Goal: Task Accomplishment & Management: Manage account settings

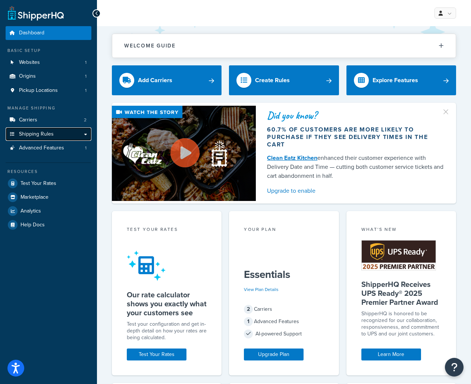
click at [28, 132] on span "Shipping Rules" at bounding box center [36, 134] width 35 height 6
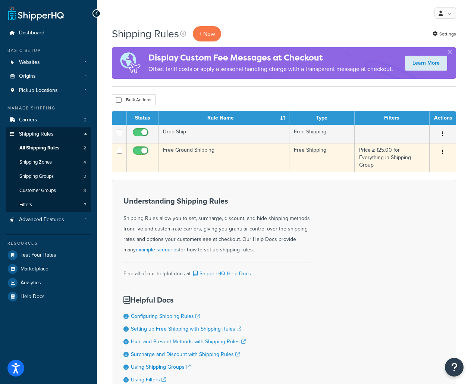
click at [180, 149] on td "Free Ground Shipping" at bounding box center [224, 157] width 131 height 29
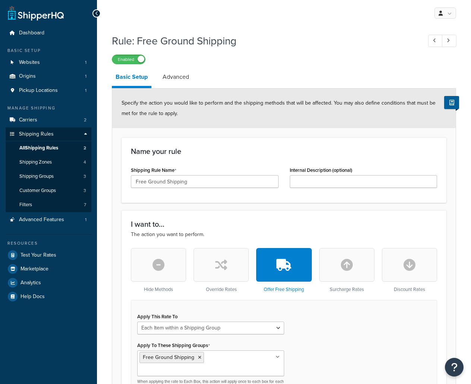
select select "ITEM"
click at [175, 76] on link "Advanced" at bounding box center [176, 77] width 34 height 18
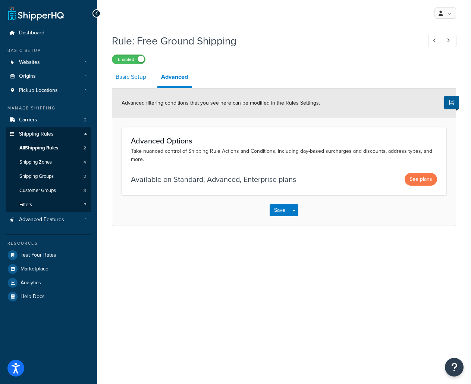
click at [131, 77] on link "Basic Setup" at bounding box center [131, 77] width 38 height 18
select select "ITEM"
